Goal: Task Accomplishment & Management: Manage account settings

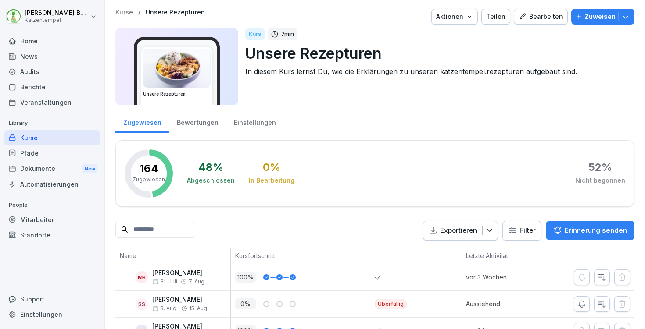
click at [235, 122] on div "Einstellungen" at bounding box center [254, 122] width 57 height 22
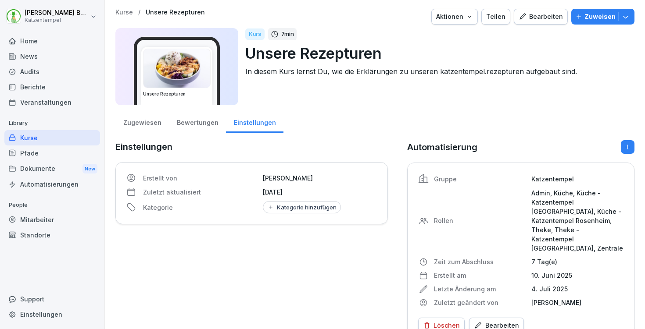
click at [195, 122] on div "Bewertungen" at bounding box center [197, 122] width 57 height 22
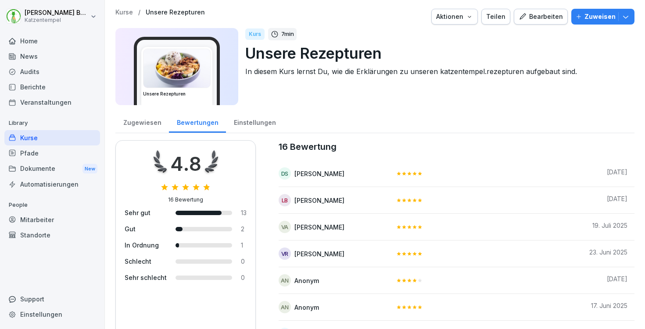
click at [120, 11] on p "Kurse" at bounding box center [124, 12] width 18 height 7
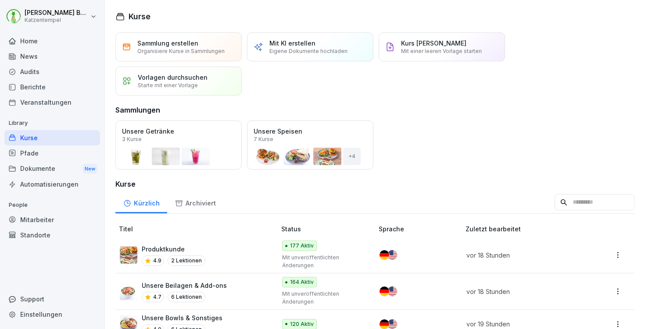
click at [554, 208] on input at bounding box center [594, 202] width 80 height 17
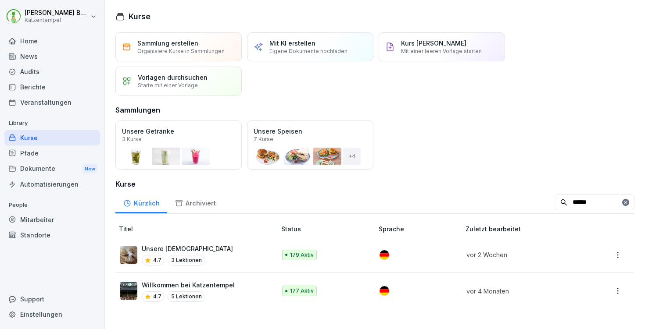
type input "******"
click at [242, 250] on div "Unsere Tempelkatzen 4.7 3 Lektionen" at bounding box center [193, 254] width 147 height 21
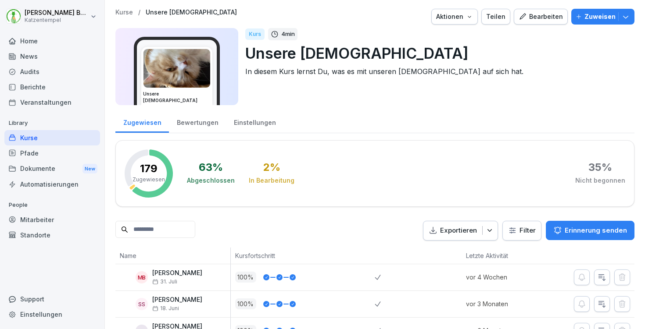
click at [206, 125] on div "Bewertungen" at bounding box center [197, 122] width 57 height 22
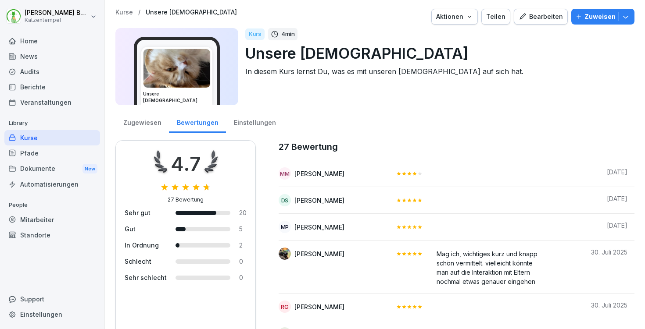
click at [124, 11] on p "Kurse" at bounding box center [124, 12] width 18 height 7
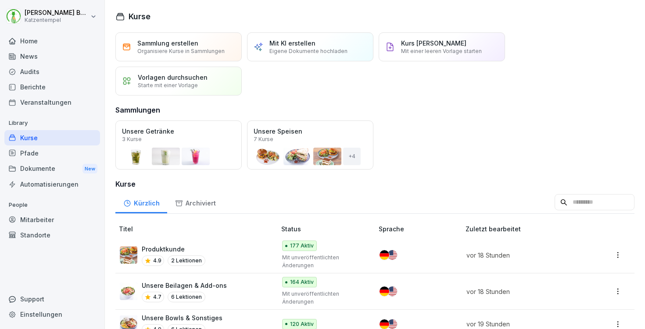
click at [554, 210] on input at bounding box center [594, 202] width 80 height 17
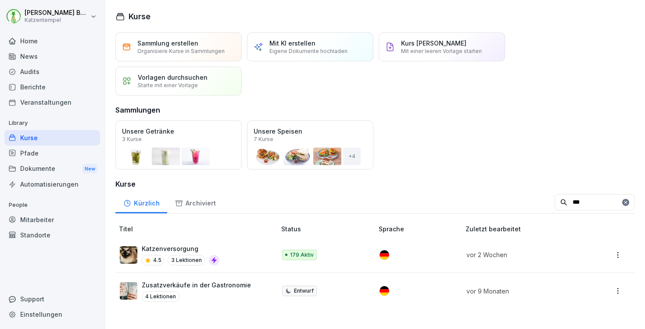
type input "***"
click at [241, 254] on div "Katzenversorgung 4.5 3 Lektionen" at bounding box center [193, 254] width 147 height 21
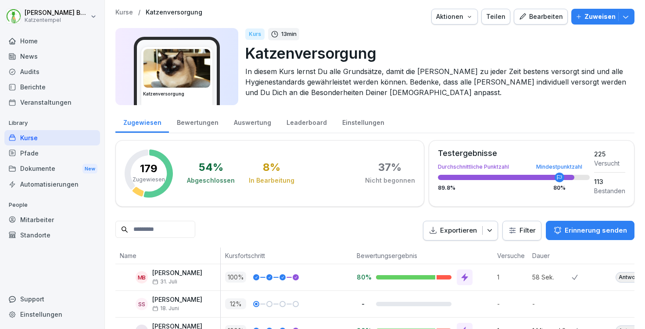
click at [192, 126] on div "Bewertungen" at bounding box center [197, 122] width 57 height 22
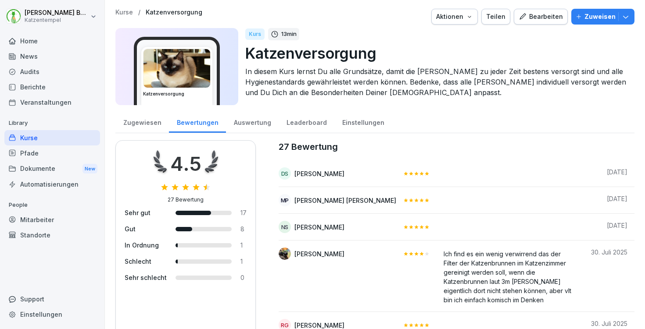
click at [119, 14] on p "Kurse" at bounding box center [124, 12] width 18 height 7
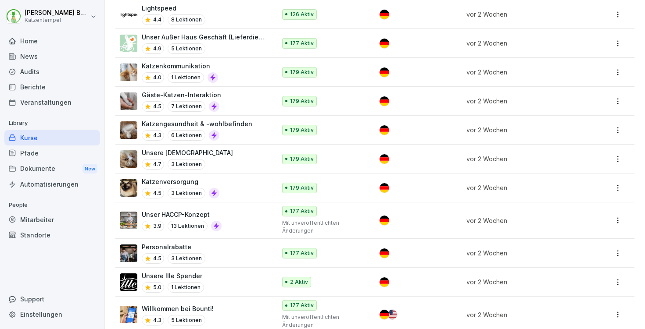
scroll to position [565, 0]
click at [193, 242] on p "Personalrabatte" at bounding box center [174, 246] width 64 height 9
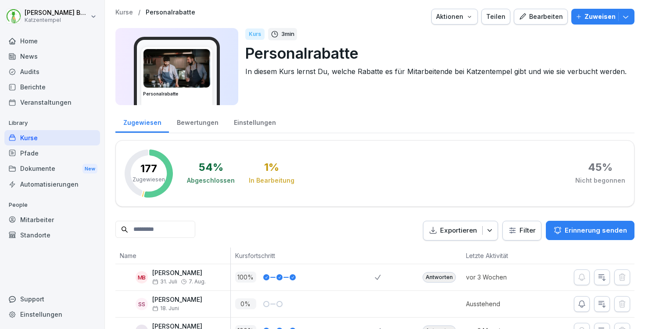
click at [200, 127] on div "Bewertungen" at bounding box center [197, 122] width 57 height 22
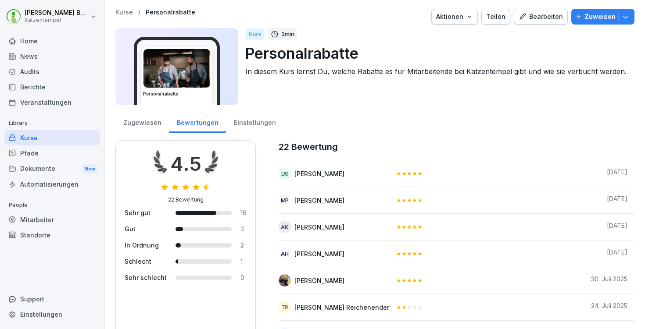
click at [29, 41] on div "Home" at bounding box center [52, 40] width 96 height 15
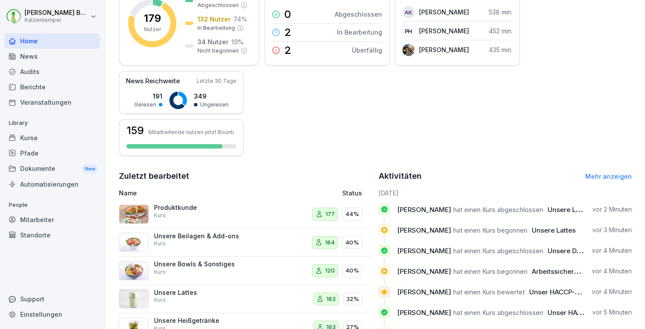
scroll to position [144, 0]
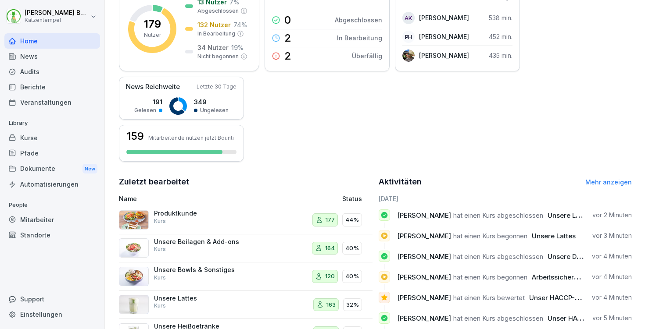
click at [590, 187] on div "Aktivitäten Mehr anzeigen" at bounding box center [506, 182] width 254 height 12
click at [590, 180] on link "Mehr anzeigen" at bounding box center [608, 182] width 47 height 7
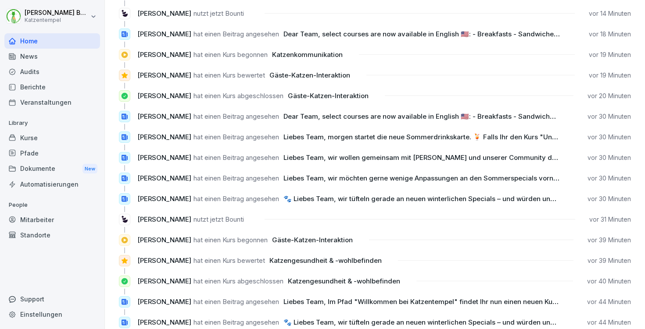
scroll to position [245, 0]
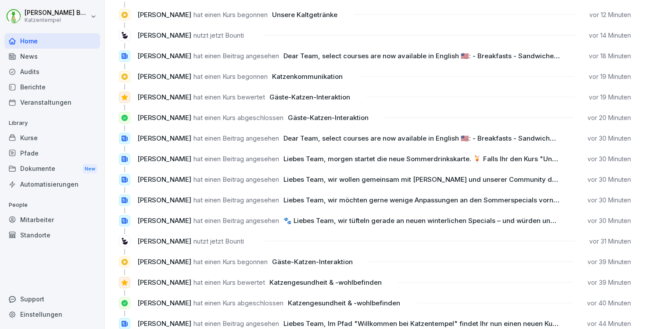
click at [29, 135] on div "Kurse" at bounding box center [52, 137] width 96 height 15
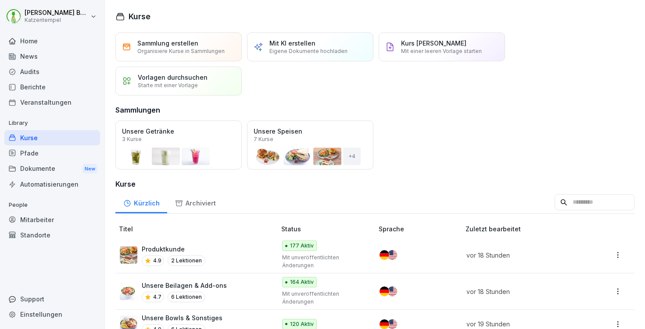
click at [555, 204] on input at bounding box center [594, 202] width 80 height 17
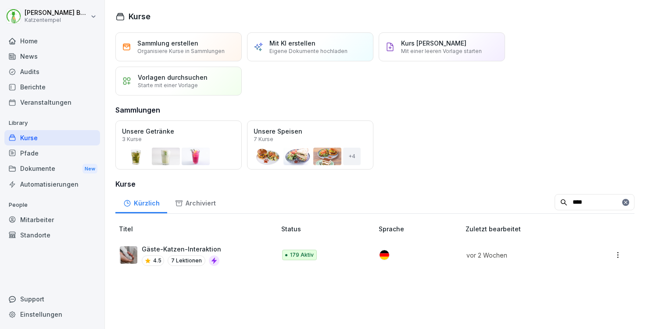
type input "****"
click at [283, 240] on td "179 Aktiv" at bounding box center [327, 255] width 98 height 36
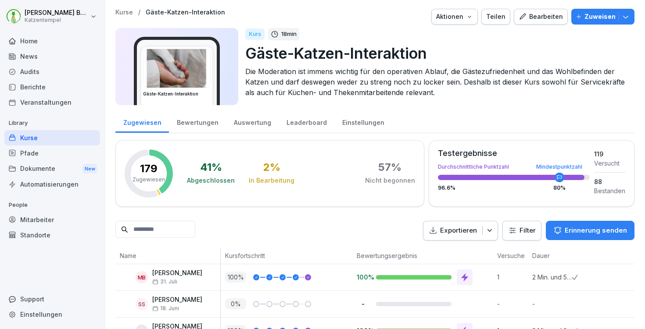
click at [202, 121] on div "Bewertungen" at bounding box center [197, 122] width 57 height 22
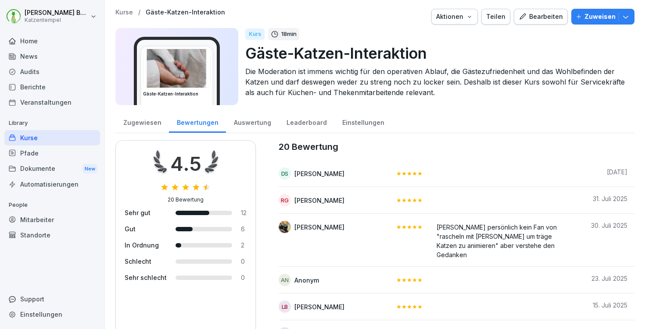
click at [125, 12] on p "Kurse" at bounding box center [124, 12] width 18 height 7
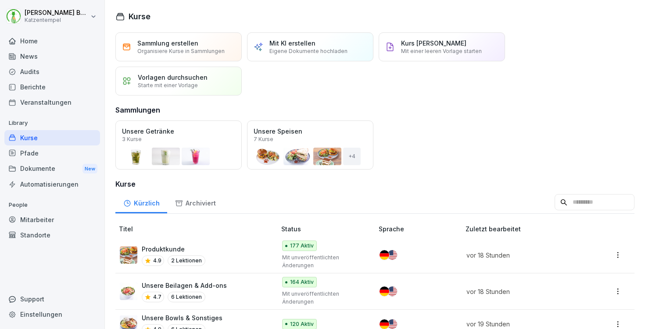
click at [0, 0] on div "Öffnen" at bounding box center [0, 0] width 0 height 0
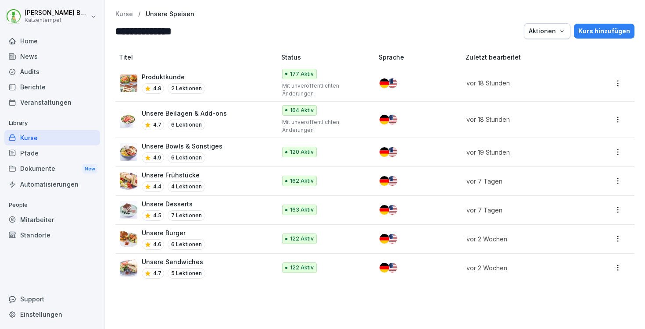
click at [597, 30] on div "Kurs hinzufügen" at bounding box center [604, 31] width 52 height 10
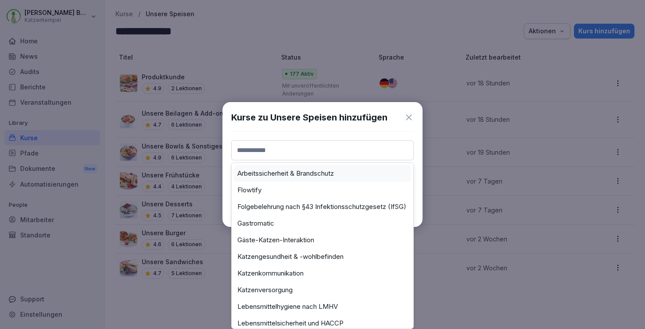
click at [308, 147] on input at bounding box center [322, 150] width 182 height 20
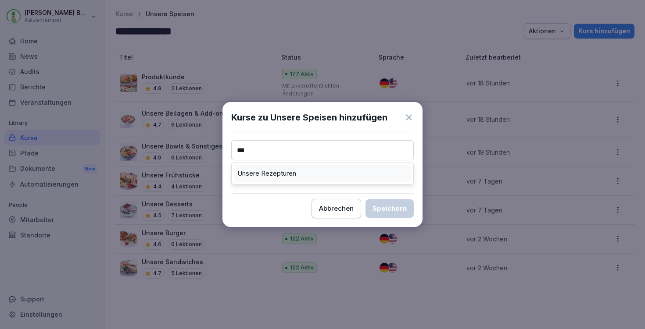
type input "***"
click at [271, 175] on label "Unsere Rezepturen" at bounding box center [266, 174] width 59 height 8
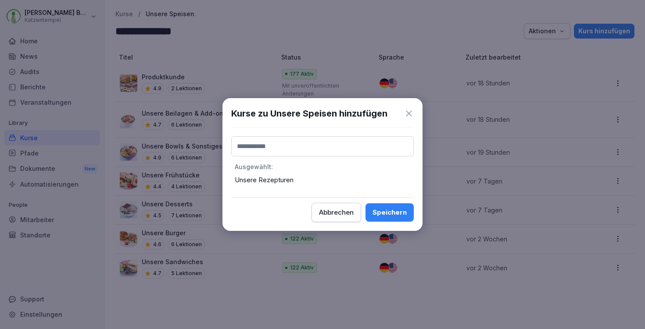
click at [398, 216] on div "Speichern" at bounding box center [389, 213] width 34 height 10
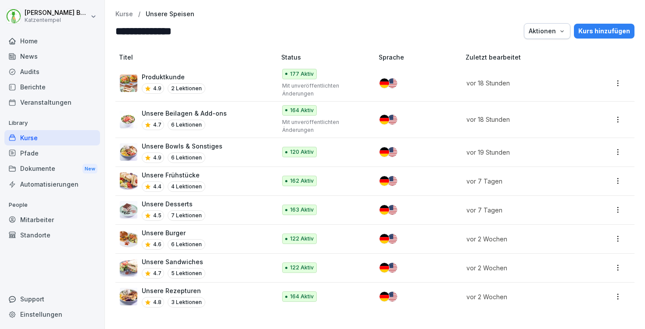
click at [612, 86] on html "**********" at bounding box center [322, 164] width 645 height 329
click at [125, 14] on p "Kurse" at bounding box center [124, 14] width 18 height 7
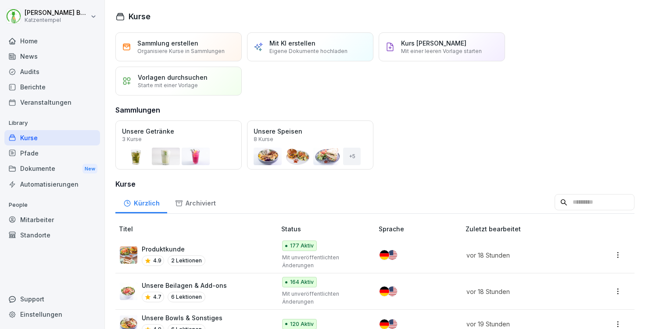
click at [211, 38] on div "Sammlung erstellen Organisiere Kurse in Sammlungen" at bounding box center [178, 46] width 126 height 29
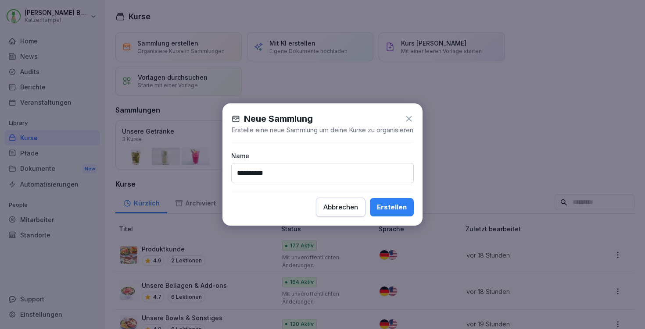
type input "**********"
click at [388, 212] on div "Erstellen" at bounding box center [392, 208] width 30 height 10
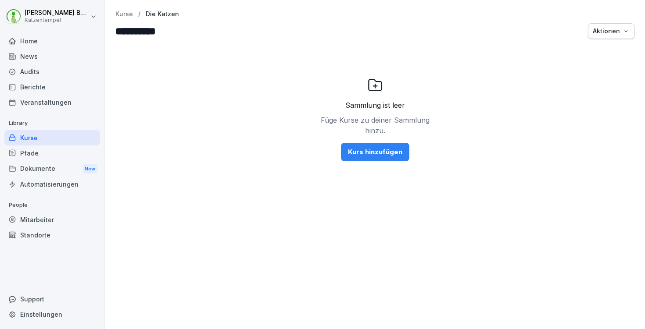
click at [372, 156] on div "Kurs hinzufügen" at bounding box center [375, 152] width 54 height 10
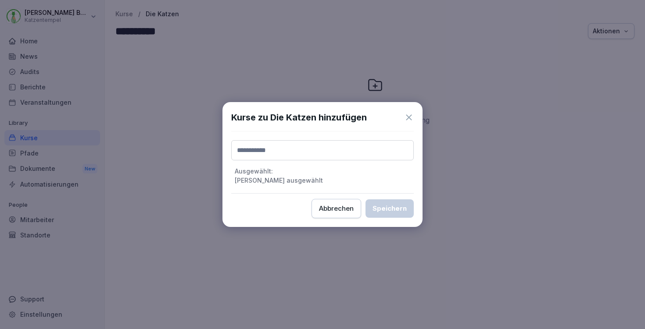
click at [354, 152] on input at bounding box center [322, 150] width 182 height 20
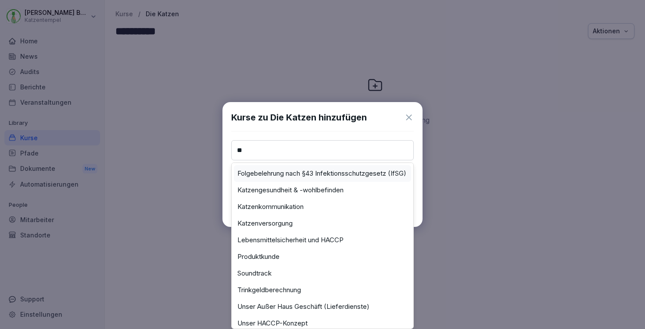
type input "*"
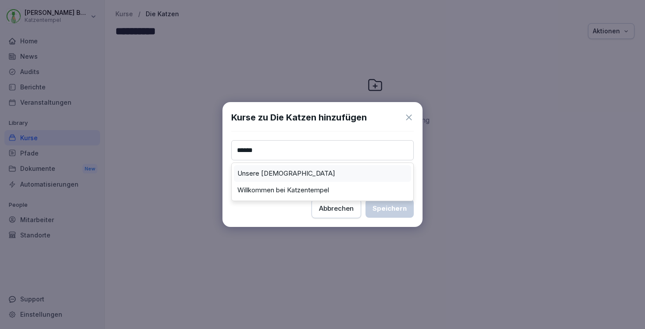
type input "******"
click at [329, 171] on div "Unsere [DEMOGRAPHIC_DATA]" at bounding box center [322, 173] width 177 height 17
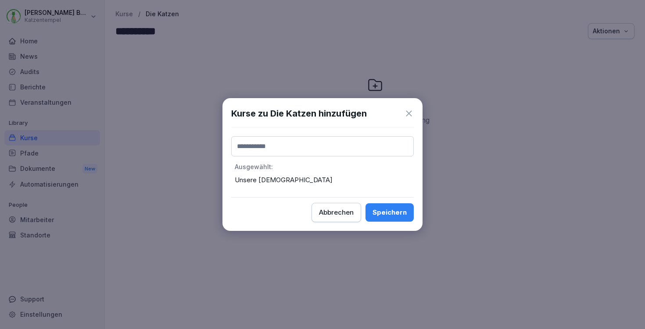
click at [297, 147] on input at bounding box center [322, 146] width 182 height 20
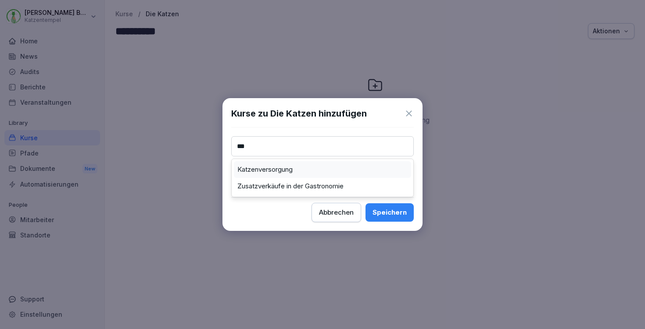
type input "***"
click at [268, 168] on label "Katzenversorgung" at bounding box center [264, 170] width 55 height 8
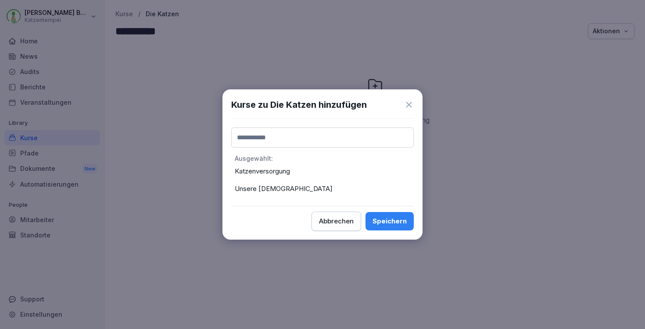
click at [292, 136] on input at bounding box center [322, 138] width 182 height 20
type input "***"
click at [285, 160] on label "Katzengesundheit & -wohlbefinden" at bounding box center [290, 161] width 106 height 8
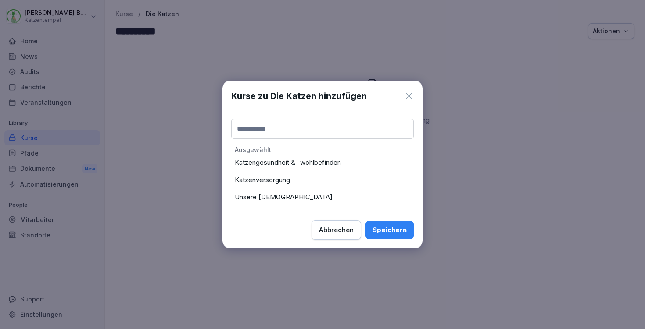
click at [306, 126] on input at bounding box center [322, 129] width 182 height 20
type input "***"
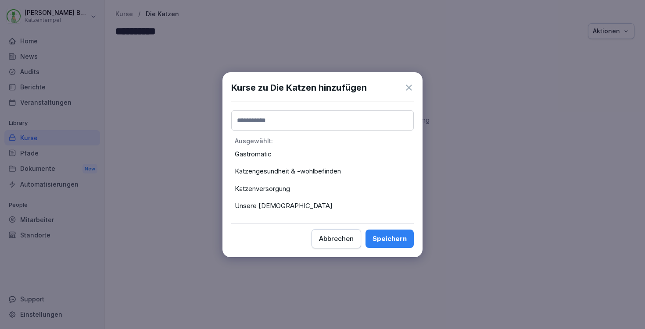
click at [270, 122] on input at bounding box center [322, 121] width 182 height 20
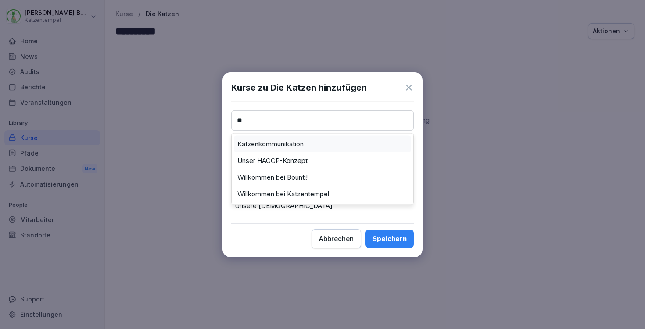
type input "**"
click at [272, 143] on label "Katzenkommunikation" at bounding box center [270, 144] width 66 height 8
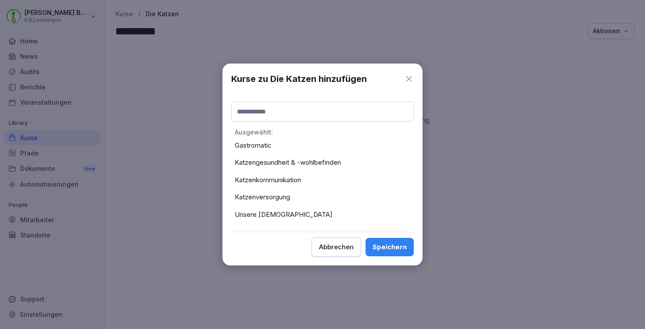
click at [391, 248] on div "Speichern" at bounding box center [389, 248] width 34 height 10
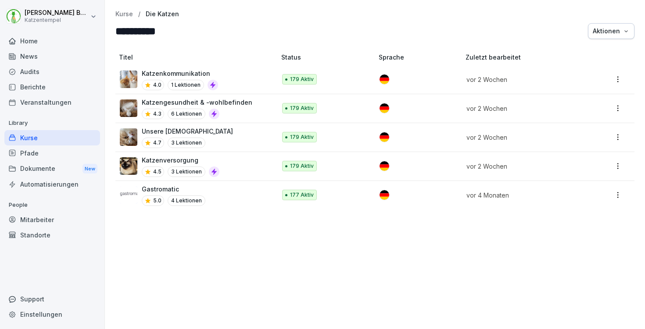
click at [243, 189] on div "Gastromatic 5.0 4 Lektionen" at bounding box center [193, 195] width 147 height 21
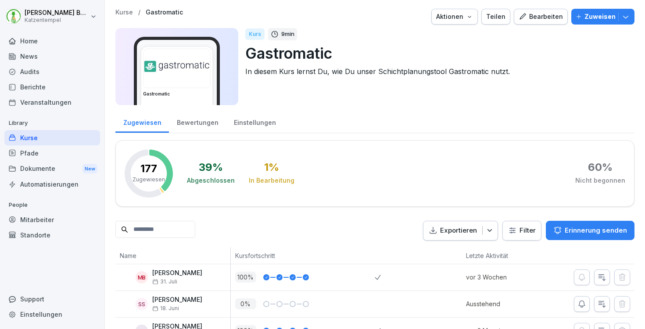
click at [120, 10] on p "Kurse" at bounding box center [124, 12] width 18 height 7
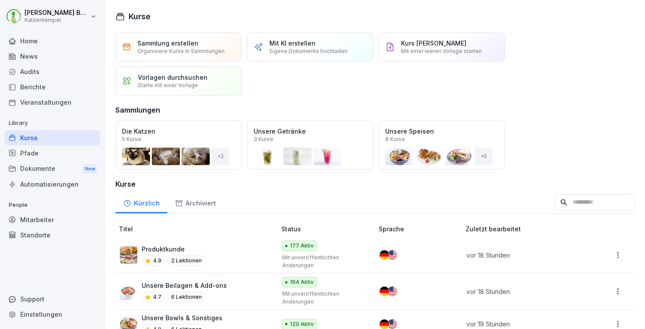
click at [0, 0] on div "Öffnen" at bounding box center [0, 0] width 0 height 0
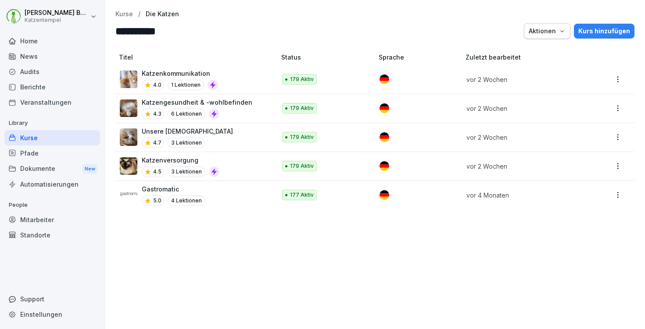
click at [611, 193] on html "**********" at bounding box center [322, 164] width 645 height 329
click at [588, 245] on div "Von Sammlung entfernen" at bounding box center [574, 244] width 73 height 9
click at [598, 29] on div "Kurs hinzufügen" at bounding box center [604, 31] width 52 height 10
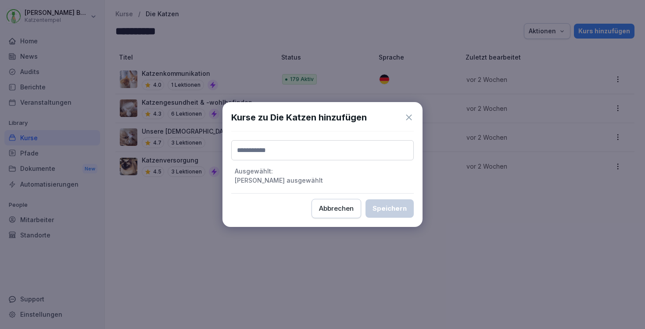
click at [348, 152] on input at bounding box center [322, 150] width 182 height 20
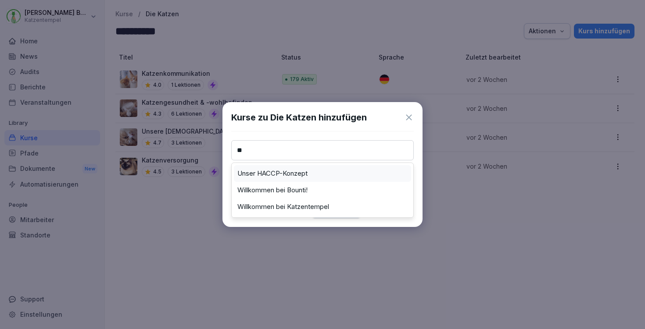
type input "*"
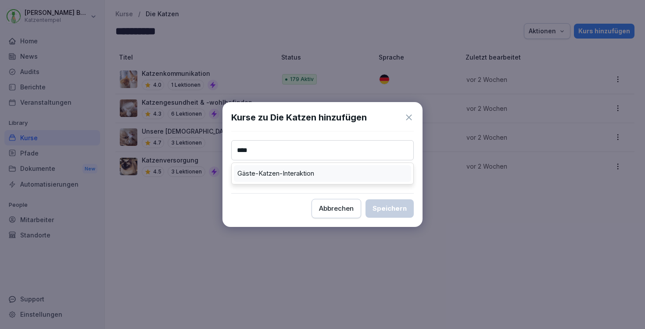
type input "****"
click at [334, 168] on div "Gäste-Katzen-Interaktion" at bounding box center [322, 173] width 177 height 17
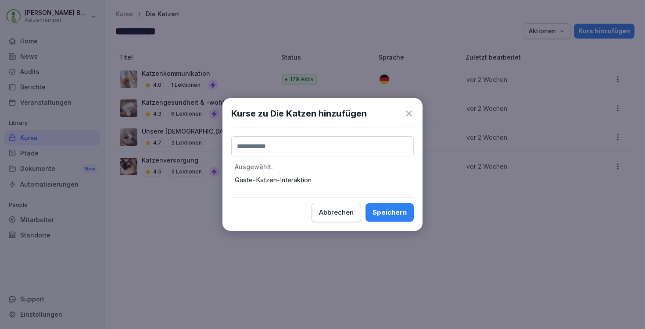
click at [383, 212] on div "Speichern" at bounding box center [389, 213] width 34 height 10
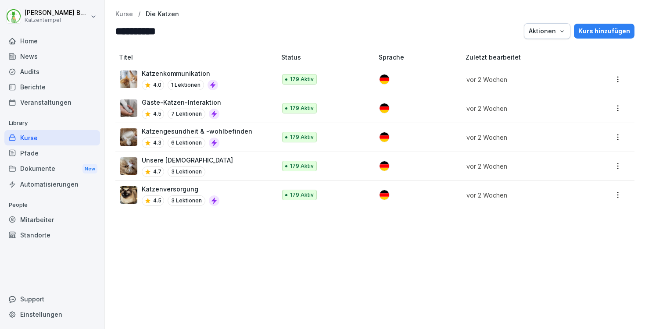
click at [119, 16] on p "Kurse" at bounding box center [124, 14] width 18 height 7
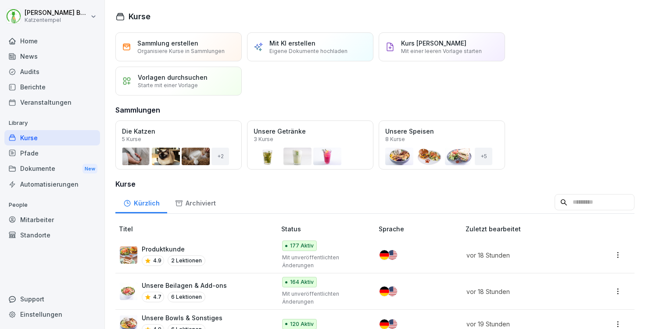
click at [45, 39] on div "Home" at bounding box center [52, 40] width 96 height 15
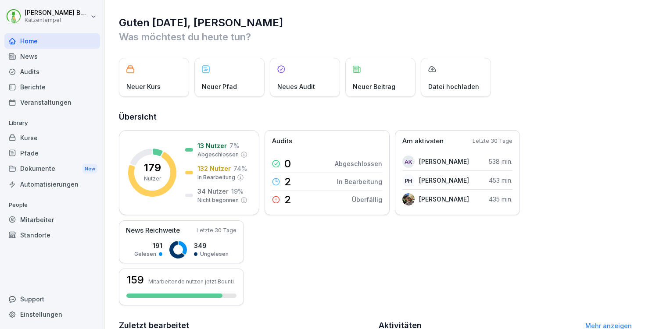
click at [43, 84] on div "Berichte" at bounding box center [52, 86] width 96 height 15
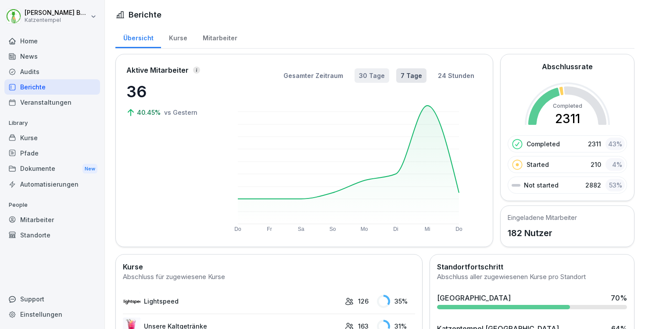
click at [382, 76] on button "30 Tage" at bounding box center [371, 75] width 35 height 14
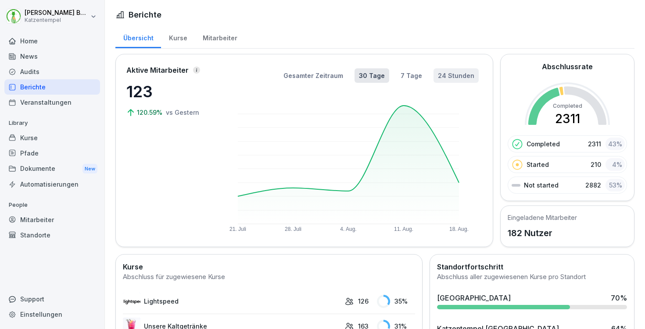
click at [445, 74] on button "24 Stunden" at bounding box center [455, 75] width 45 height 14
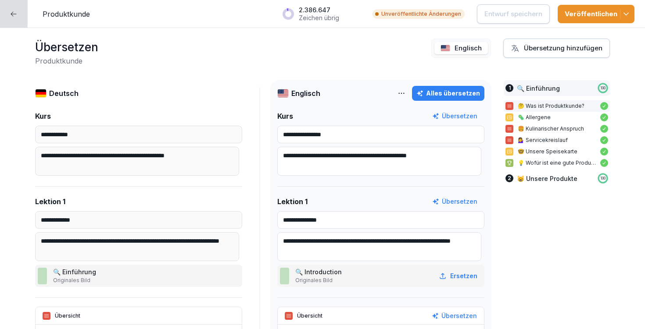
scroll to position [269, 0]
